Goal: Task Accomplishment & Management: Complete application form

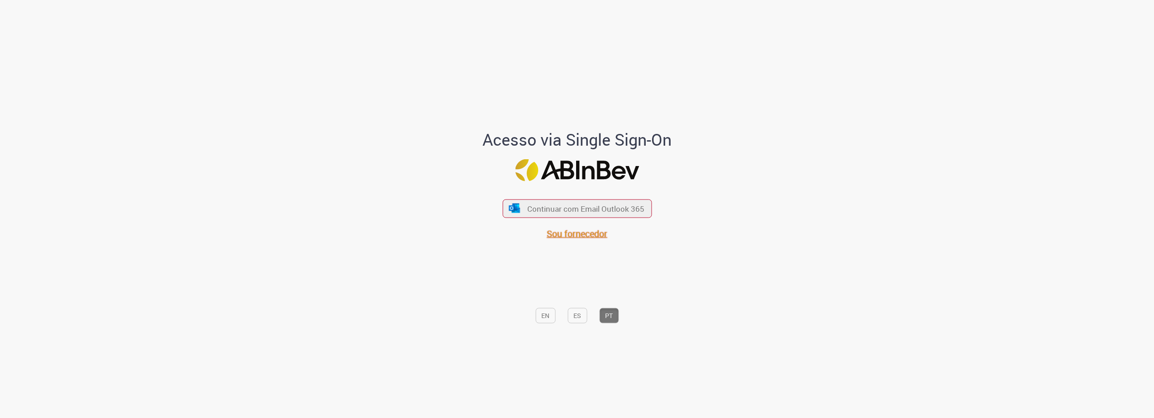
click at [576, 234] on span "Sou fornecedor" at bounding box center [577, 233] width 61 height 12
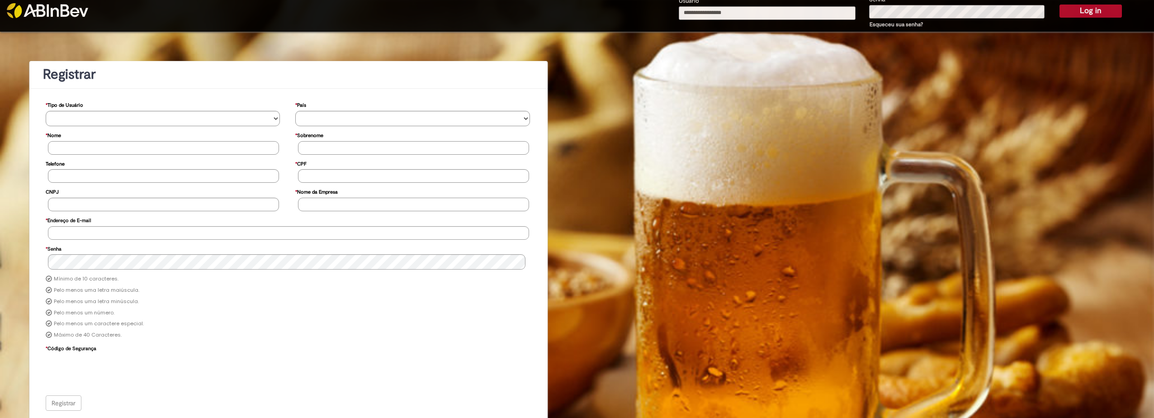
scroll to position [10, 0]
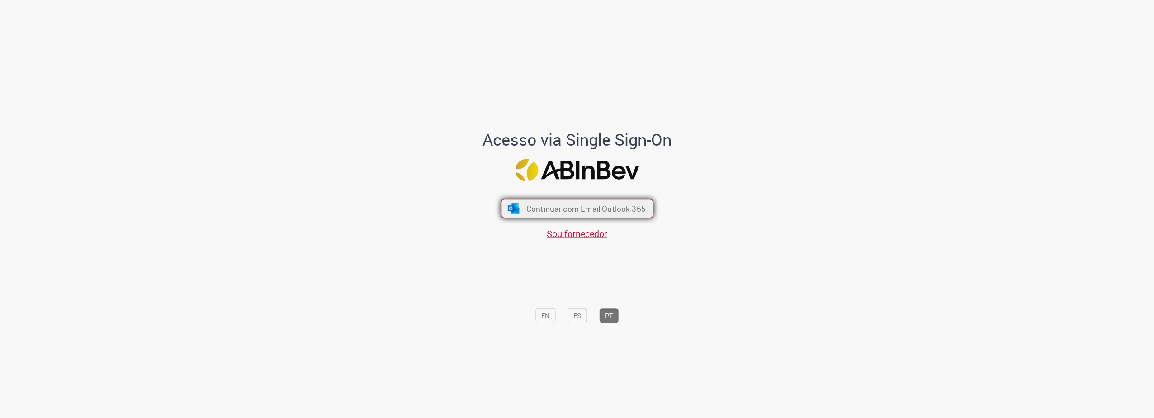
click at [575, 211] on span "Continuar com Email Outlook 365" at bounding box center [585, 208] width 119 height 10
